Goal: Navigation & Orientation: Understand site structure

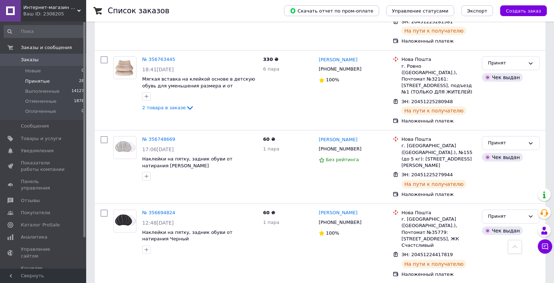
scroll to position [1178, 0]
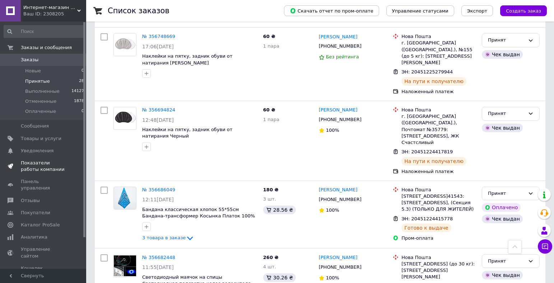
click at [34, 164] on span "Показатели работы компании" at bounding box center [44, 166] width 46 height 13
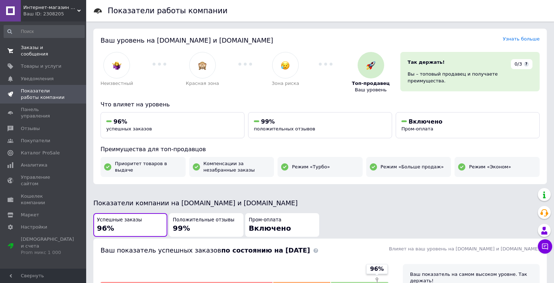
click at [34, 48] on span "Заказы и сообщения" at bounding box center [44, 50] width 46 height 13
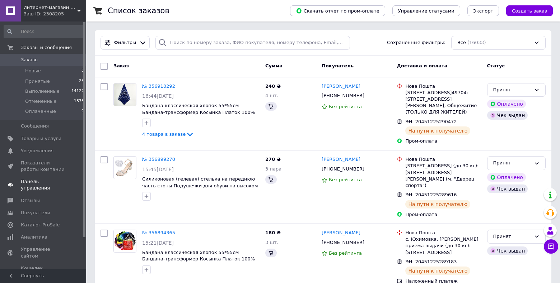
click at [32, 183] on span "Панель управления" at bounding box center [44, 185] width 46 height 13
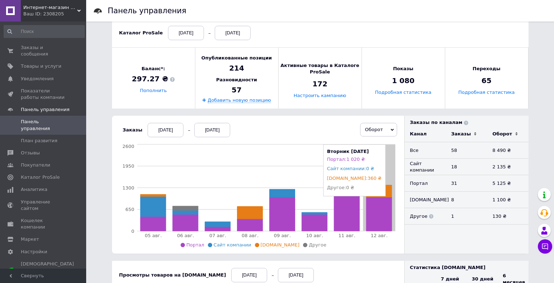
scroll to position [108, 0]
